Goal: Find specific page/section: Find specific page/section

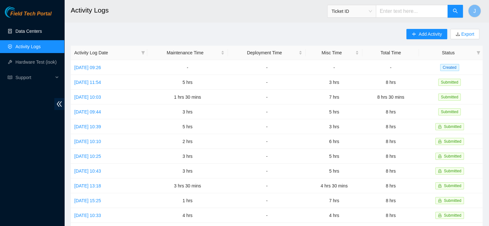
click at [35, 30] on link "Data Centers" at bounding box center [28, 31] width 26 height 5
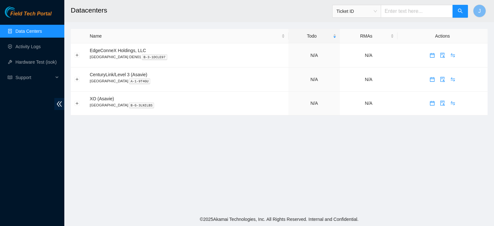
click at [35, 30] on link "Data Centers" at bounding box center [28, 31] width 26 height 5
